Goal: Task Accomplishment & Management: Use online tool/utility

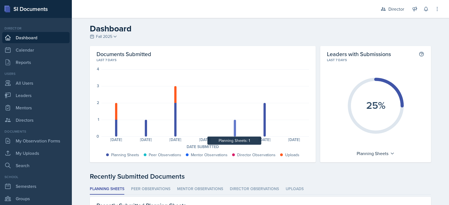
click at [234, 133] on div at bounding box center [235, 128] width 2 height 17
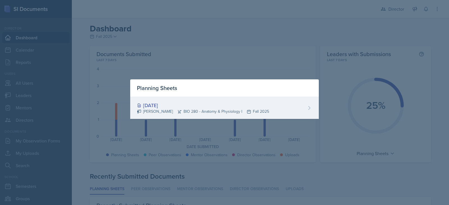
click at [163, 107] on div "[DATE]" at bounding box center [203, 106] width 132 height 8
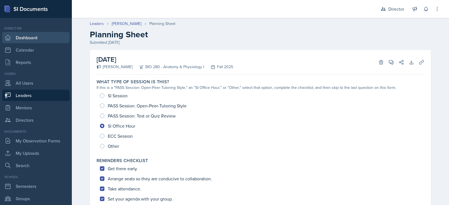
click at [24, 37] on link "Dashboard" at bounding box center [35, 37] width 67 height 11
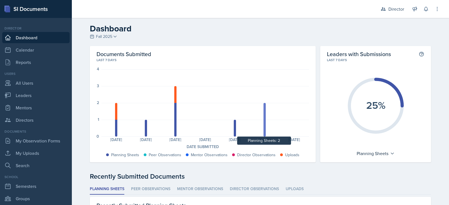
click at [264, 126] on div at bounding box center [265, 120] width 2 height 34
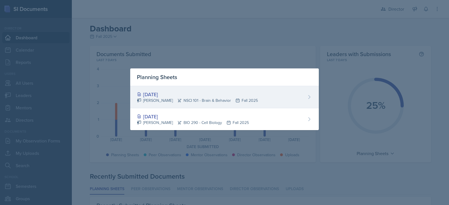
click at [202, 98] on div "[PERSON_NAME] NSCI 101 - Brain & Behavior Fall 2025" at bounding box center [197, 101] width 121 height 6
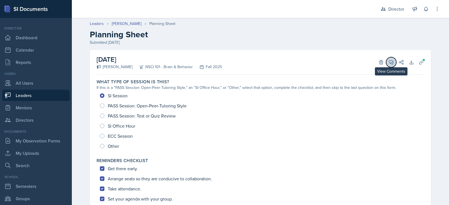
click at [390, 64] on icon at bounding box center [391, 62] width 4 height 4
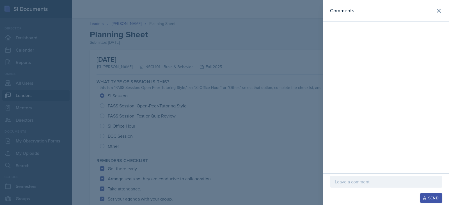
click at [351, 180] on p at bounding box center [386, 181] width 103 height 7
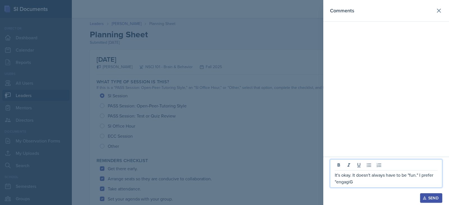
click at [351, 180] on p "It's okay. It doesn't always have to be "fun." I prefer "engagiG" at bounding box center [386, 178] width 103 height 13
click at [431, 198] on div "Send" at bounding box center [431, 198] width 15 height 4
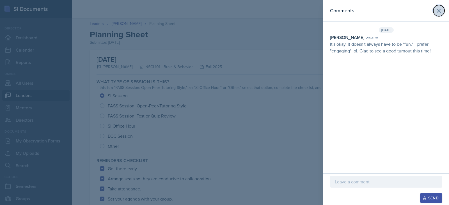
click at [437, 8] on icon at bounding box center [439, 10] width 7 height 7
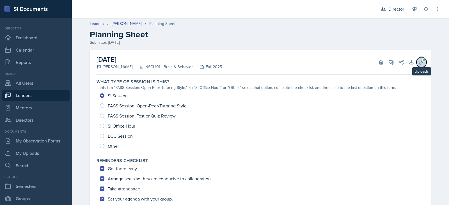
click at [421, 62] on icon at bounding box center [421, 62] width 4 height 4
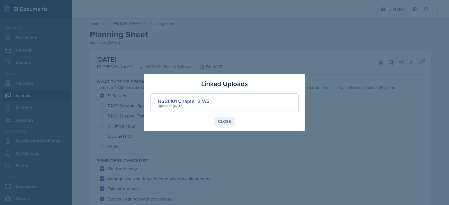
click at [224, 122] on div "Close" at bounding box center [224, 121] width 13 height 4
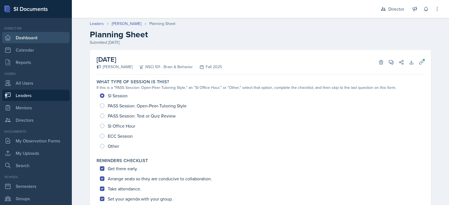
click at [20, 35] on link "Dashboard" at bounding box center [35, 37] width 67 height 11
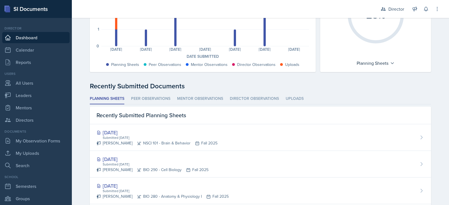
scroll to position [90, 0]
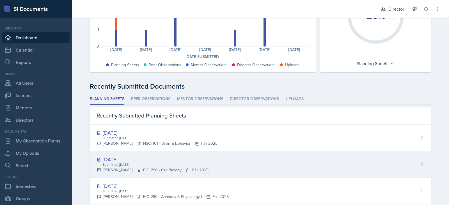
click at [109, 158] on div "[DATE]" at bounding box center [153, 160] width 112 height 8
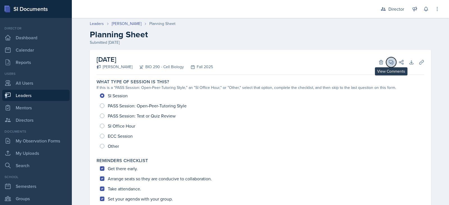
click at [392, 61] on span at bounding box center [393, 60] width 3 height 3
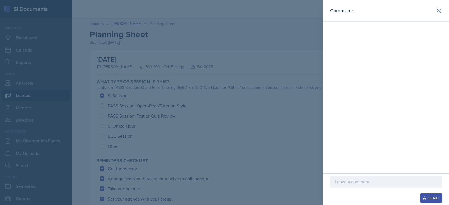
click at [356, 180] on p at bounding box center [386, 181] width 103 height 7
click at [430, 198] on div "Send" at bounding box center [431, 198] width 15 height 4
click at [438, 11] on icon at bounding box center [439, 10] width 7 height 7
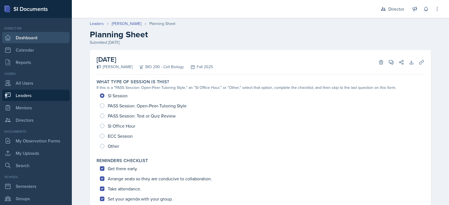
click at [24, 34] on link "Dashboard" at bounding box center [35, 37] width 67 height 11
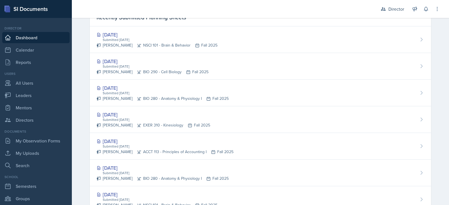
scroll to position [209, 0]
